Goal: Task Accomplishment & Management: Manage account settings

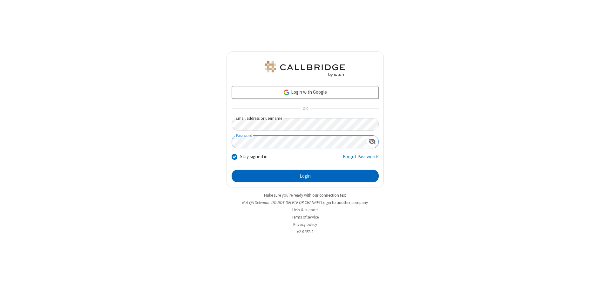
click at [305, 176] on button "Login" at bounding box center [304, 176] width 147 height 13
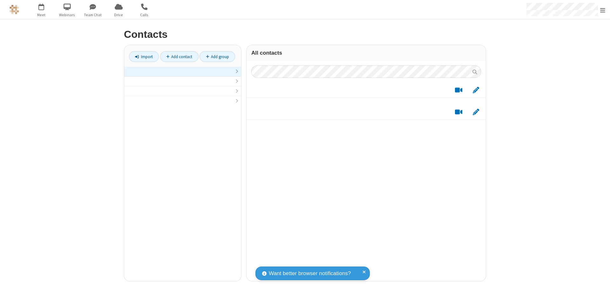
click at [183, 75] on link at bounding box center [182, 72] width 117 height 10
click at [179, 57] on link "Add contact" at bounding box center [179, 56] width 38 height 11
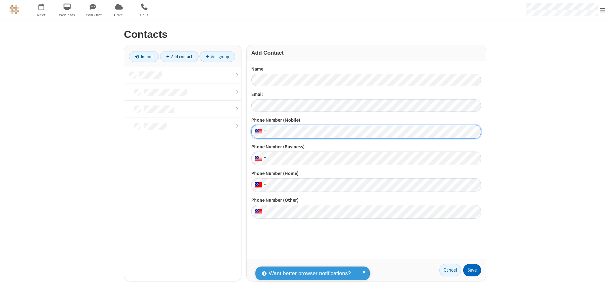
click at [472, 270] on button "Save" at bounding box center [472, 270] width 18 height 13
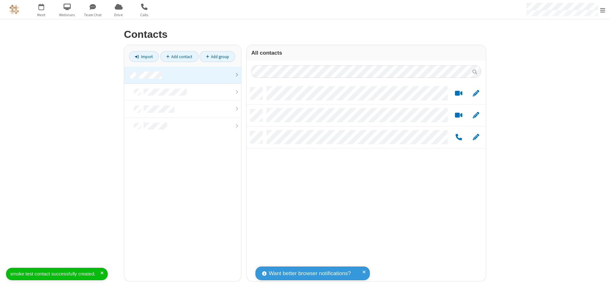
scroll to position [194, 234]
click at [179, 57] on link "Add contact" at bounding box center [179, 56] width 38 height 11
